Goal: Task Accomplishment & Management: Complete application form

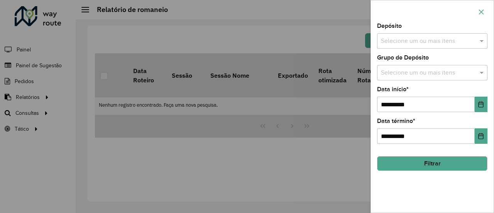
click at [478, 18] on button "button" at bounding box center [481, 12] width 12 height 12
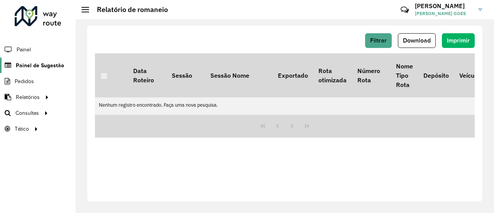
click at [35, 61] on span "Painel de Sugestão" at bounding box center [40, 65] width 48 height 8
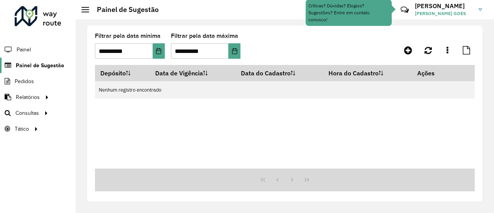
click at [32, 68] on span "Painel de Sugestão" at bounding box center [40, 65] width 48 height 8
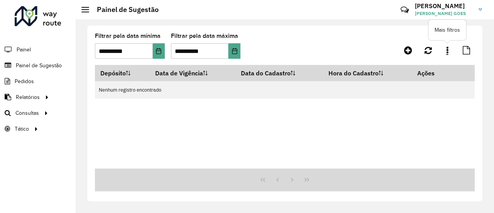
click at [444, 52] on link at bounding box center [447, 50] width 15 height 14
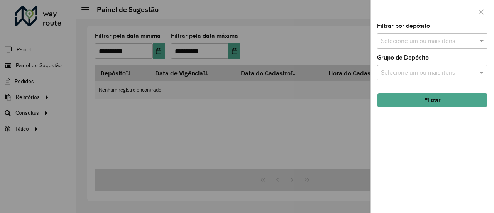
click at [246, 21] on div at bounding box center [247, 106] width 494 height 213
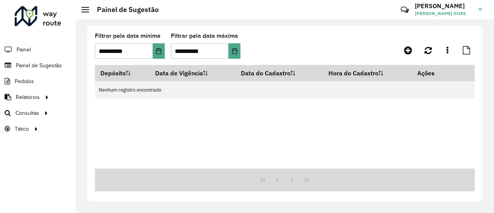
click at [87, 10] on span at bounding box center [85, 9] width 8 height 1
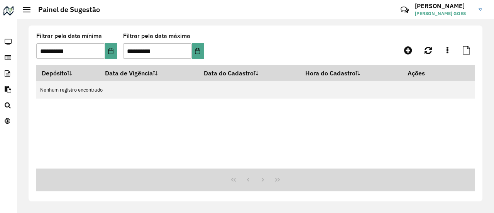
click at [29, 14] on div "Painel de Sugestão" at bounding box center [61, 9] width 77 height 8
click at [29, 7] on span at bounding box center [27, 7] width 8 height 1
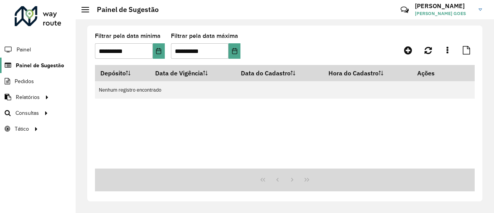
click at [38, 66] on span "Painel de Sugestão" at bounding box center [40, 65] width 48 height 8
click at [427, 51] on icon at bounding box center [428, 50] width 7 height 8
click at [447, 52] on icon at bounding box center [448, 50] width 2 height 8
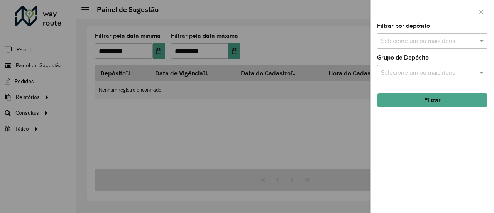
click at [335, 36] on div at bounding box center [247, 106] width 494 height 213
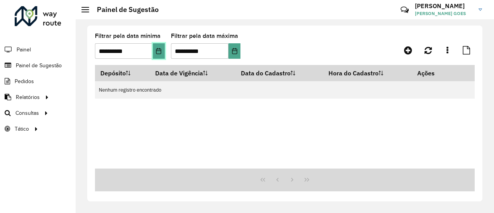
click at [158, 47] on button "Choose Date" at bounding box center [159, 50] width 12 height 15
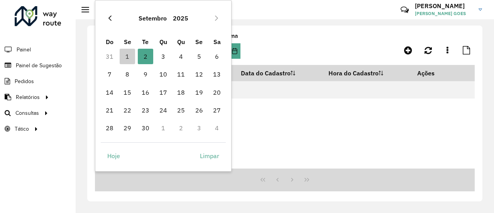
click at [109, 15] on icon "Previous Month" at bounding box center [110, 18] width 6 height 6
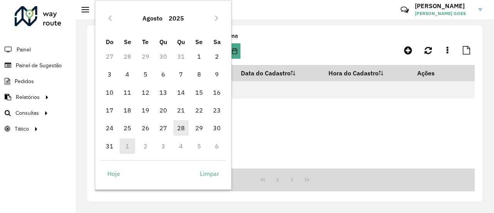
click at [184, 131] on span "28" at bounding box center [180, 127] width 15 height 15
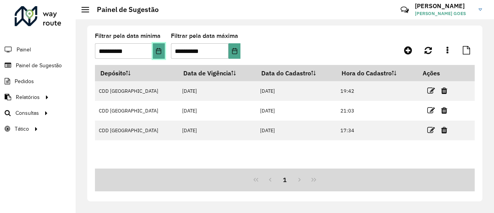
click at [159, 49] on icon "Choose Date" at bounding box center [159, 51] width 6 height 6
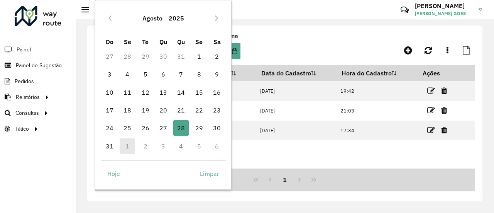
click at [141, 143] on td "2" at bounding box center [145, 146] width 18 height 18
click at [219, 19] on icon "Next Month" at bounding box center [217, 18] width 6 height 6
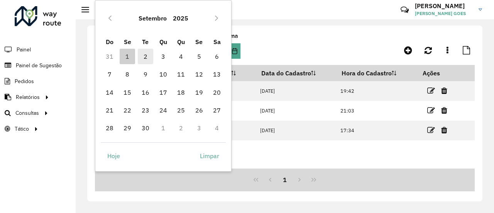
click at [143, 52] on span "2" at bounding box center [145, 56] width 15 height 15
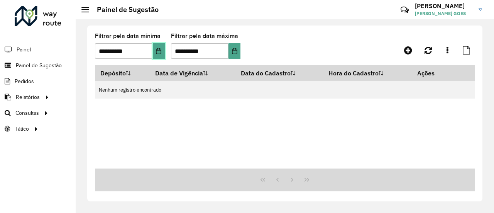
click at [165, 49] on button "Choose Date" at bounding box center [159, 50] width 12 height 15
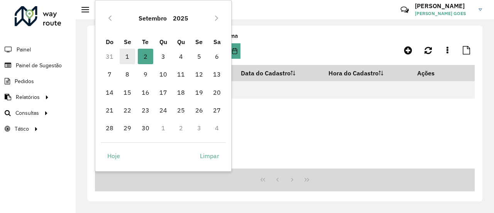
click at [130, 53] on span "1" at bounding box center [127, 56] width 15 height 15
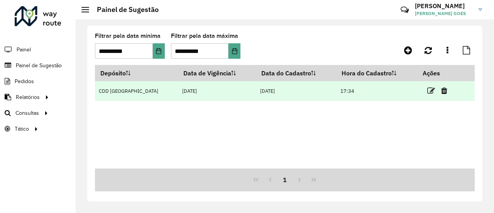
click at [147, 92] on td "CDD [GEOGRAPHIC_DATA]" at bounding box center [136, 91] width 83 height 20
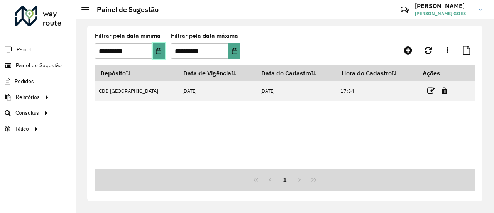
click at [154, 53] on button "Choose Date" at bounding box center [159, 50] width 12 height 15
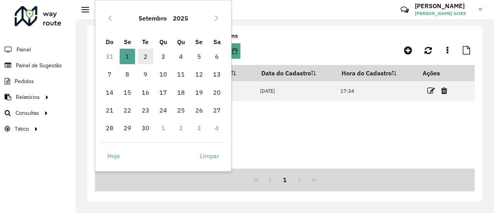
click at [144, 57] on span "2" at bounding box center [145, 56] width 15 height 15
type input "**********"
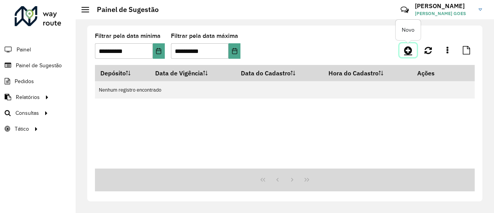
click at [411, 49] on icon at bounding box center [408, 50] width 8 height 9
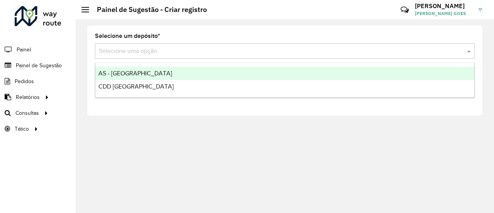
click at [356, 48] on input "text" at bounding box center [277, 51] width 357 height 9
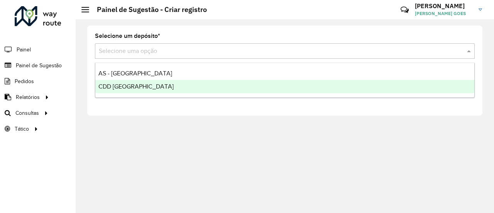
click at [223, 84] on div "CDD [GEOGRAPHIC_DATA]" at bounding box center [284, 86] width 379 height 13
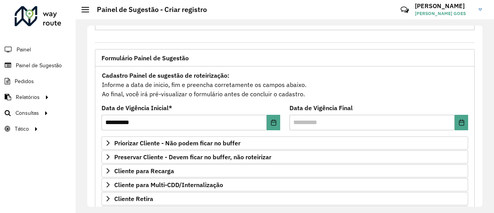
scroll to position [39, 0]
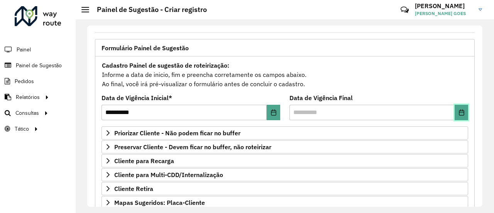
click at [456, 115] on button "Choose Date" at bounding box center [462, 112] width 14 height 15
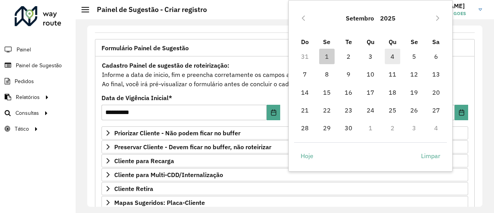
click at [395, 53] on span "4" at bounding box center [392, 56] width 15 height 15
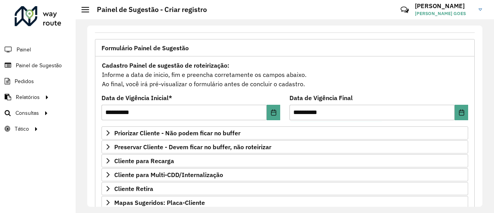
click at [331, 64] on div "Cadastro Painel de sugestão de roteirização: Informe a data de inicio, fim e pr…" at bounding box center [285, 74] width 367 height 29
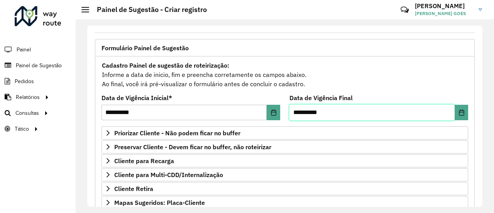
click at [452, 111] on input "**********" at bounding box center [372, 112] width 165 height 15
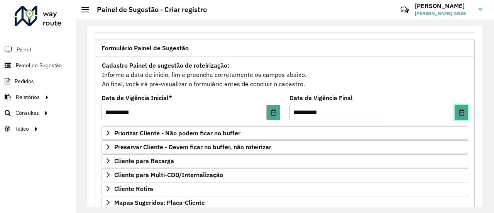
click at [455, 110] on button "Choose Date" at bounding box center [462, 112] width 14 height 15
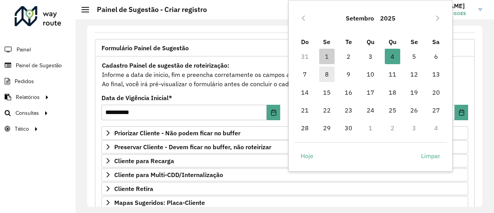
click at [325, 74] on span "8" at bounding box center [326, 73] width 15 height 15
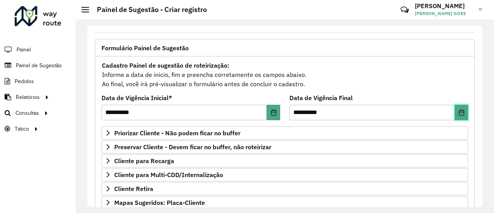
click at [459, 113] on icon "Choose Date" at bounding box center [462, 112] width 6 height 6
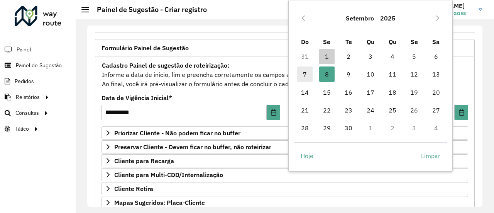
click at [302, 73] on span "7" at bounding box center [304, 73] width 15 height 15
type input "**********"
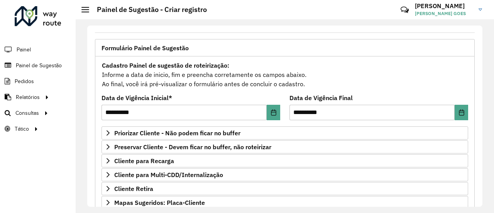
click at [290, 63] on div "Cadastro Painel de sugestão de roteirização: Informe a data de inicio, fim e pr…" at bounding box center [285, 74] width 367 height 29
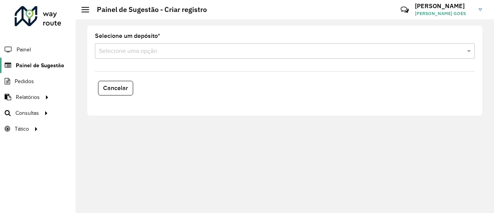
click at [51, 66] on span "Painel de Sugestão" at bounding box center [40, 65] width 48 height 8
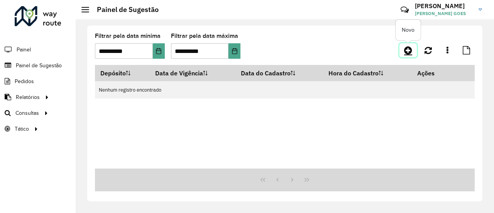
click at [411, 46] on icon at bounding box center [408, 50] width 8 height 9
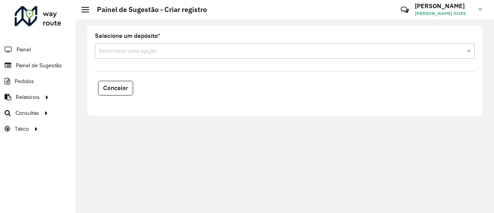
click at [199, 57] on div "Selecione uma opção" at bounding box center [285, 50] width 380 height 15
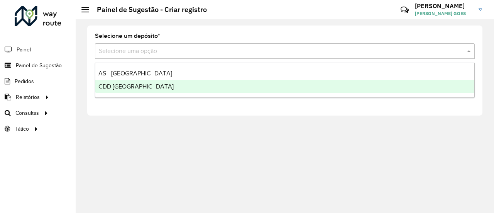
click at [134, 86] on span "CDD [GEOGRAPHIC_DATA]" at bounding box center [135, 86] width 75 height 7
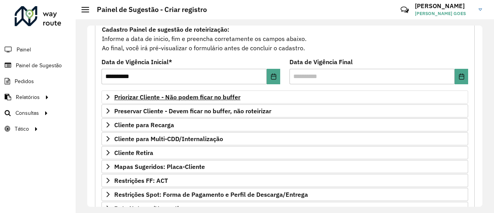
scroll to position [77, 0]
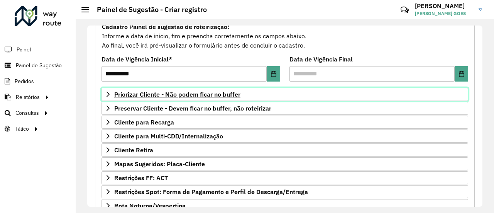
click at [195, 93] on span "Priorizar Cliente - Não podem ficar no buffer" at bounding box center [177, 94] width 126 height 6
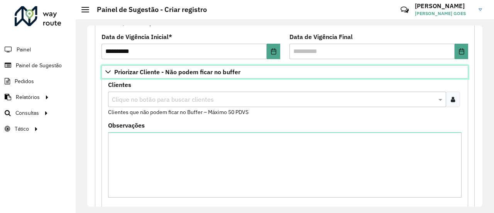
scroll to position [116, 0]
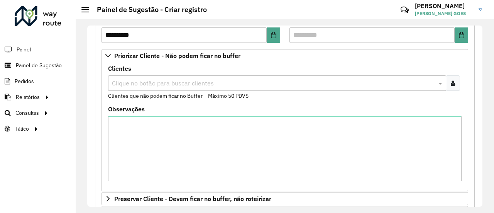
click at [204, 85] on input "text" at bounding box center [273, 83] width 327 height 9
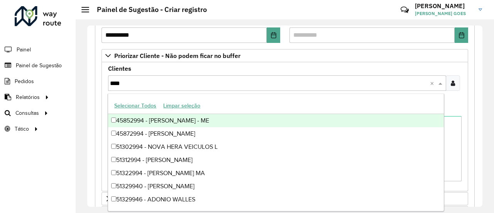
type input "*****"
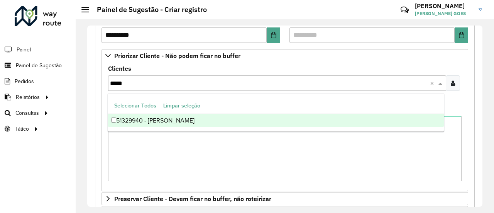
click at [211, 120] on div "51329940 - [PERSON_NAME]" at bounding box center [276, 120] width 336 height 13
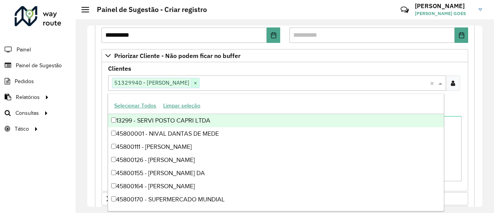
click at [199, 84] on span "×" at bounding box center [196, 82] width 8 height 9
click at [451, 83] on icon at bounding box center [453, 83] width 4 height 6
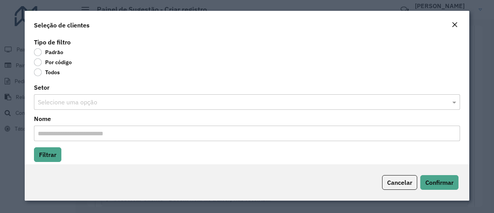
click at [40, 59] on label "Por código" at bounding box center [53, 62] width 38 height 8
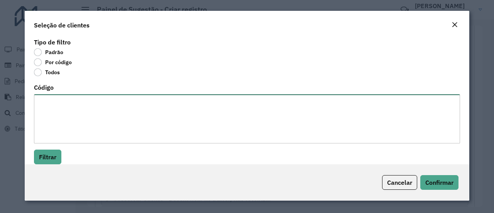
click at [74, 106] on textarea "Código" at bounding box center [247, 118] width 426 height 49
paste textarea "***** ***** ***** ***** ***** ***** ***** ***** ***** *****"
type textarea "***** ***** ***** ***** ***** ***** ***** ***** ***** *****"
click at [56, 112] on textarea "***** ***** ***** ***** ***** ***** ***** ***** ***** *****" at bounding box center [246, 118] width 424 height 49
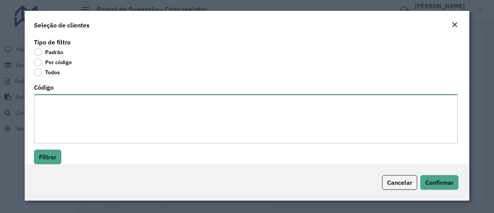
paste textarea "******** ******** ******** ******** ******** ******** ******** ******** *******…"
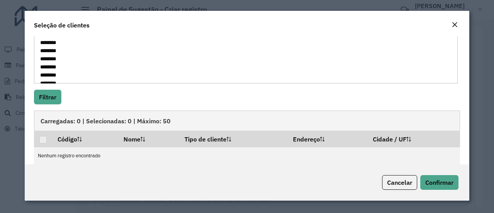
scroll to position [69, 0]
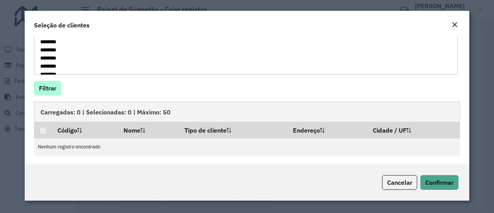
type textarea "******** ******** ******** ******** ******** ******** ******** ******** *******…"
click at [52, 89] on button "Filtrar" at bounding box center [47, 88] width 27 height 15
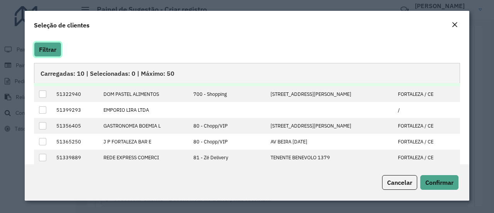
scroll to position [0, 0]
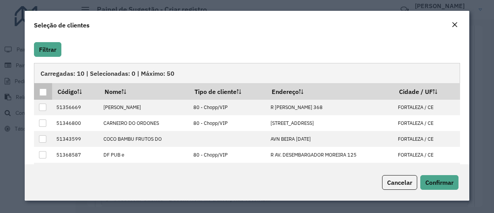
click at [47, 95] on th at bounding box center [43, 91] width 18 height 16
click at [44, 89] on div at bounding box center [42, 91] width 7 height 7
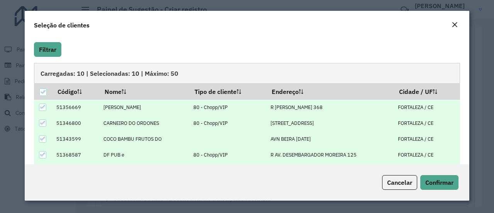
scroll to position [76, 0]
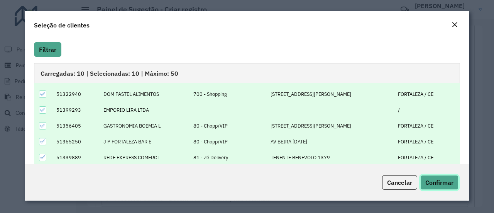
click at [446, 183] on span "Confirmar" at bounding box center [440, 182] width 28 height 8
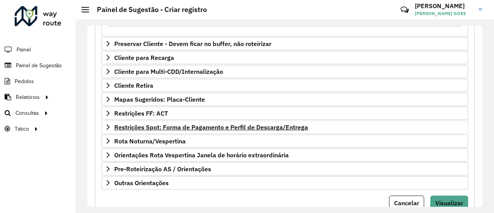
scroll to position [297, 0]
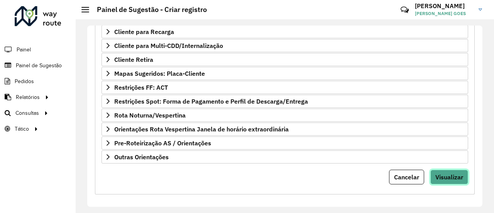
click at [455, 176] on span "Visualizar" at bounding box center [450, 177] width 28 height 8
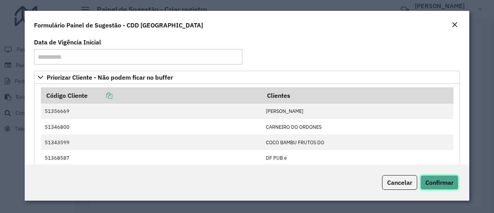
click at [451, 184] on span "Confirmar" at bounding box center [440, 182] width 28 height 8
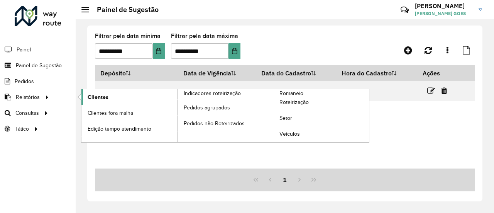
click at [88, 96] on span "Clientes" at bounding box center [98, 97] width 21 height 8
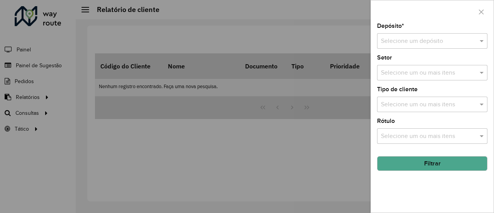
click at [472, 45] on div at bounding box center [432, 41] width 110 height 10
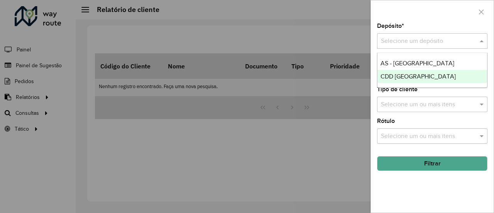
click at [413, 76] on span "CDD [GEOGRAPHIC_DATA]" at bounding box center [418, 76] width 75 height 7
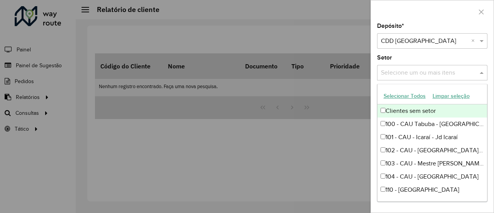
click at [437, 72] on input "text" at bounding box center [428, 72] width 99 height 9
click at [460, 54] on div "Depósito * Selecione um depósito × CDD Fortaleza × Setor Selecione um ou mais i…" at bounding box center [432, 117] width 123 height 189
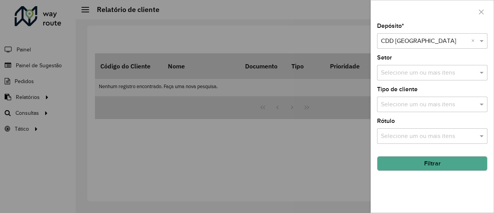
click at [449, 97] on div "Selecione um ou mais itens" at bounding box center [432, 104] width 110 height 15
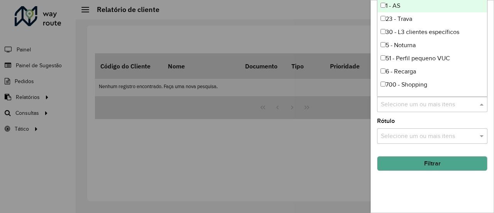
click at [456, 119] on div "Rótulo Selecione um ou mais itens" at bounding box center [432, 130] width 110 height 25
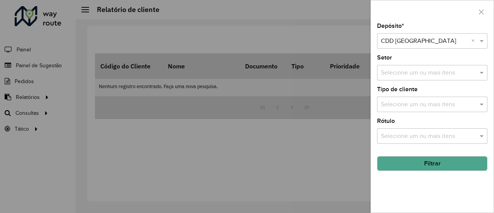
click at [453, 134] on input "text" at bounding box center [428, 136] width 99 height 9
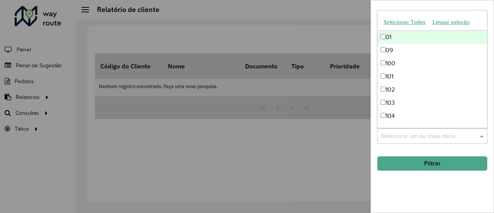
click at [443, 153] on hb-field-button "Filtrar" at bounding box center [432, 160] width 110 height 21
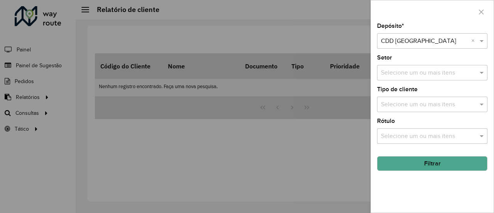
click at [444, 163] on button "Filtrar" at bounding box center [432, 163] width 110 height 15
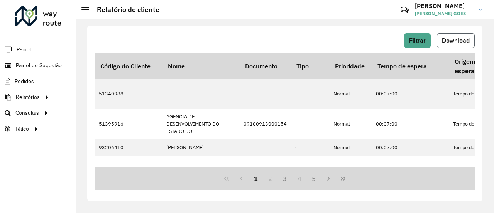
click at [446, 41] on span "Download" at bounding box center [456, 40] width 28 height 7
click at [429, 37] on button "Filtrar" at bounding box center [417, 40] width 27 height 15
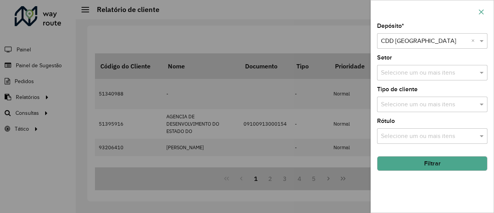
click at [480, 11] on icon "button" at bounding box center [481, 12] width 6 height 6
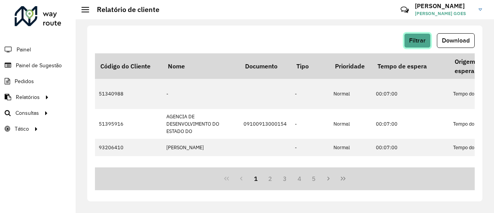
click at [420, 42] on span "Filtrar" at bounding box center [417, 40] width 17 height 7
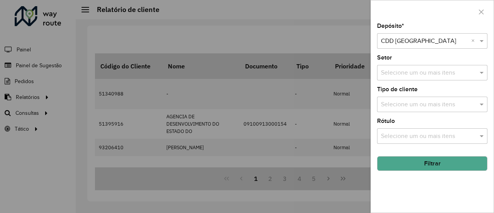
click at [341, 15] on div at bounding box center [247, 106] width 494 height 213
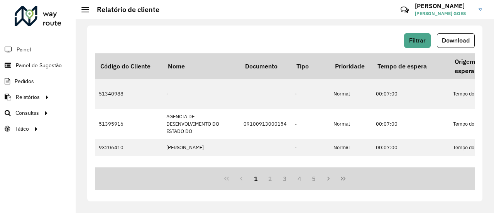
click at [263, 12] on hb-header "Relatório de cliente Críticas? Dúvidas? Elogios? Sugestões? Entre em contato co…" at bounding box center [285, 9] width 419 height 19
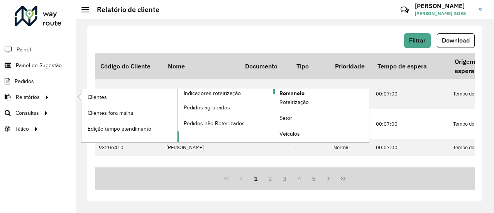
click at [297, 91] on span "Romaneio" at bounding box center [292, 93] width 25 height 8
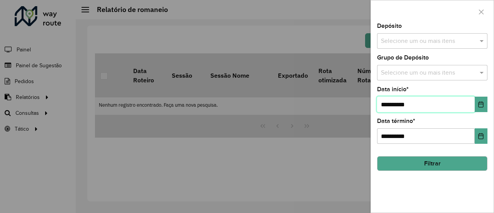
click at [393, 102] on input "**********" at bounding box center [426, 104] width 98 height 15
type input "**********"
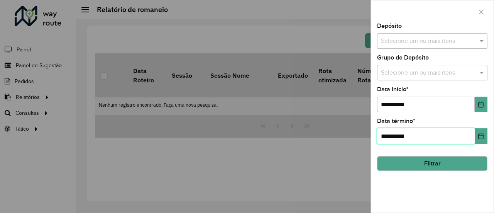
drag, startPoint x: 385, startPoint y: 135, endPoint x: 378, endPoint y: 134, distance: 7.0
click at [378, 134] on input "**********" at bounding box center [426, 135] width 98 height 15
drag, startPoint x: 396, startPoint y: 136, endPoint x: 391, endPoint y: 136, distance: 5.0
click at [391, 136] on input "**********" at bounding box center [426, 135] width 98 height 15
type input "**********"
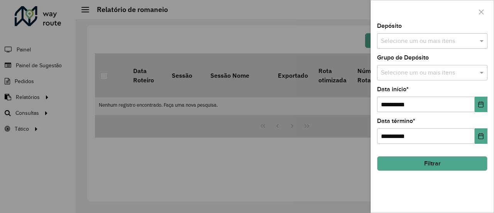
click at [441, 166] on button "Filtrar" at bounding box center [432, 163] width 110 height 15
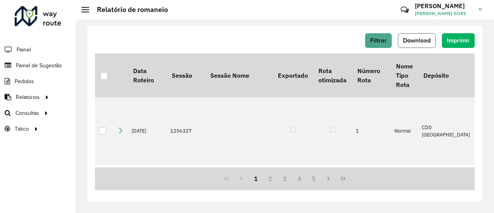
click at [424, 44] on button "Download" at bounding box center [417, 40] width 38 height 15
